Goal: Navigation & Orientation: Find specific page/section

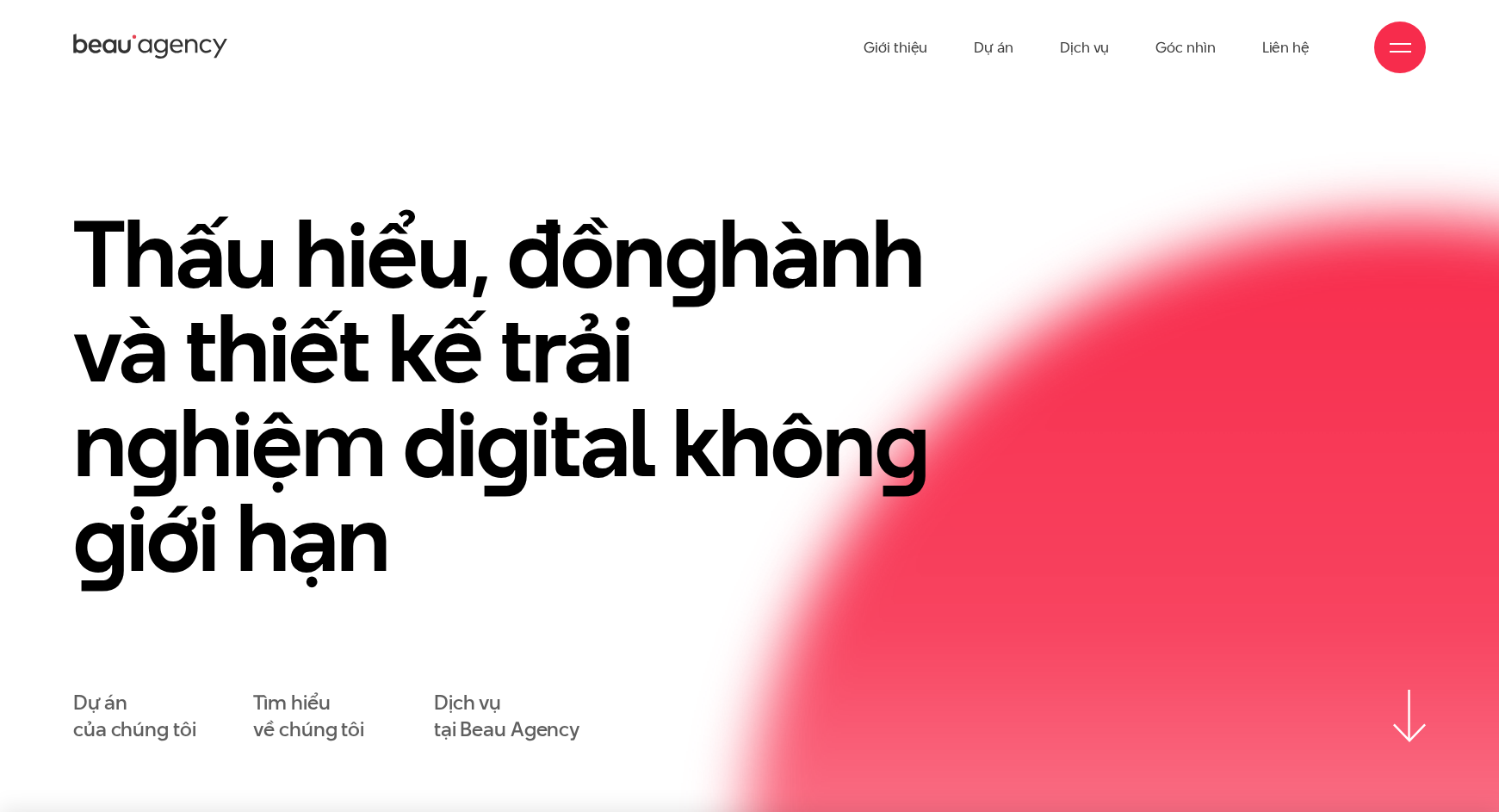
click at [1137, 43] on ul "Giới thiệu Dự án Dịch vụ Góc nhìn Liên hệ" at bounding box center [1086, 47] width 446 height 95
click at [997, 56] on link "Dự án" at bounding box center [993, 47] width 40 height 95
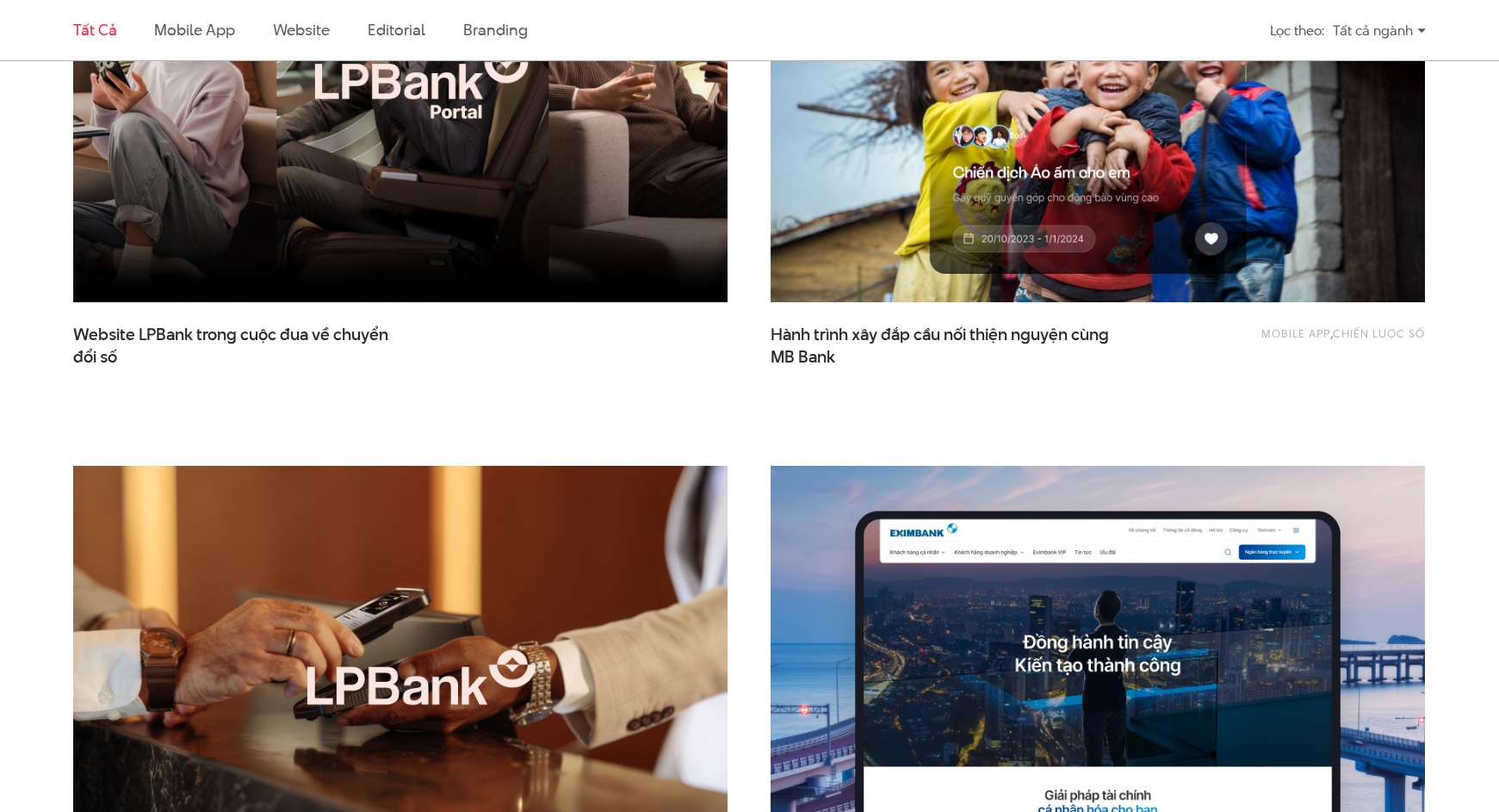
scroll to position [956, 0]
